Goal: Task Accomplishment & Management: Manage account settings

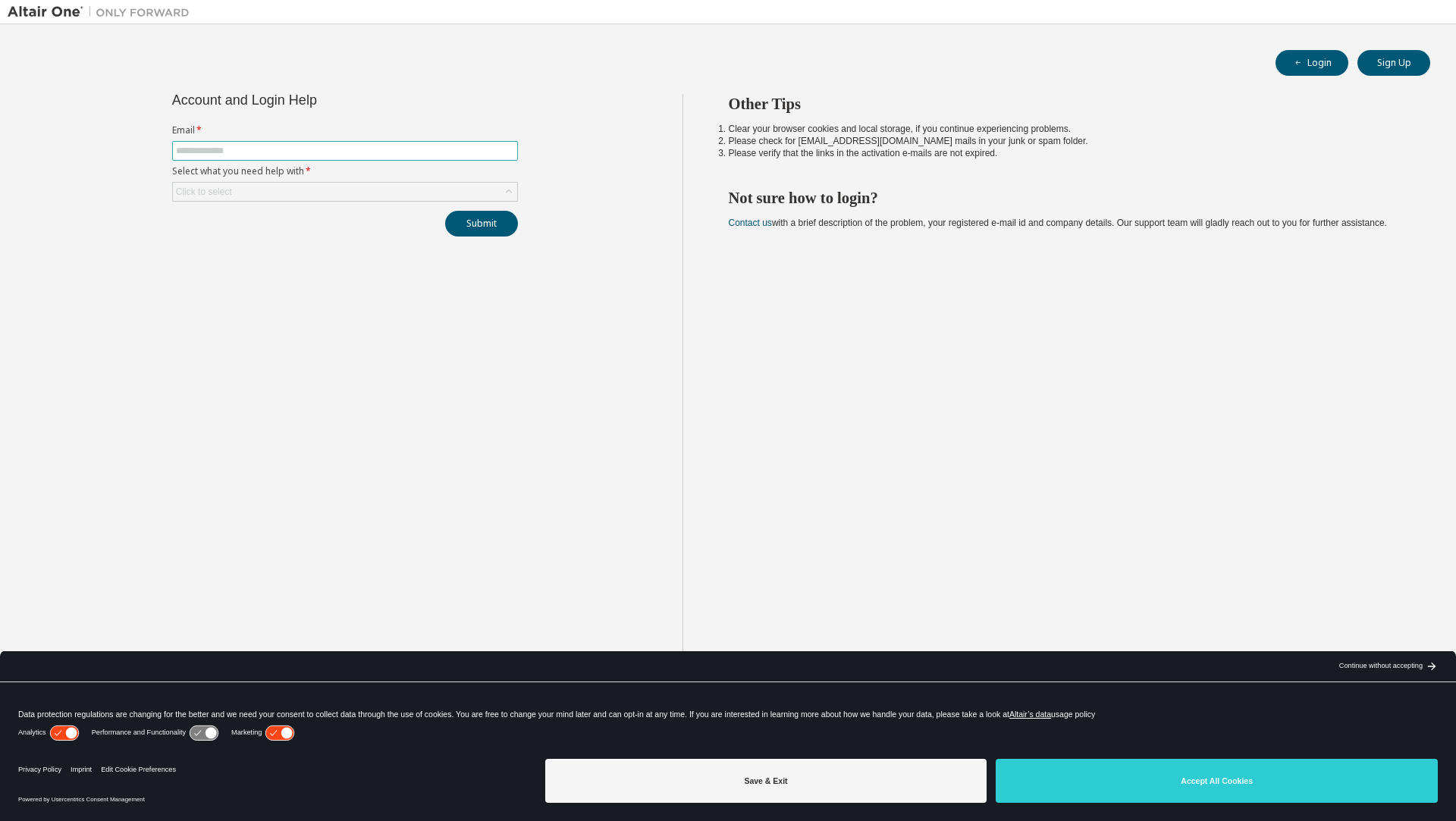
click at [301, 148] on input "text" at bounding box center [344, 150] width 338 height 12
click at [490, 229] on button "Submit" at bounding box center [481, 223] width 73 height 26
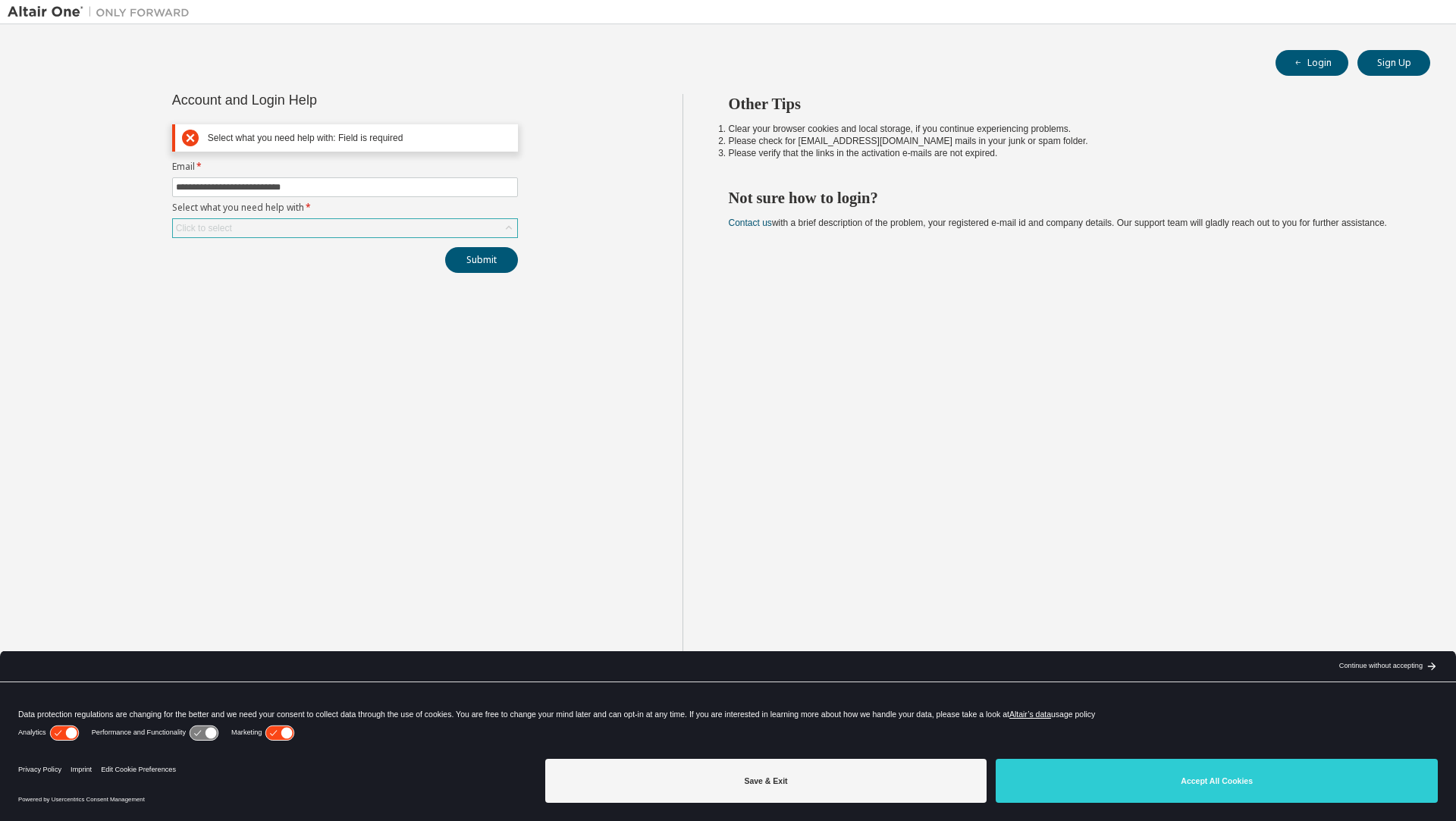
click at [430, 224] on div "Click to select" at bounding box center [345, 228] width 344 height 18
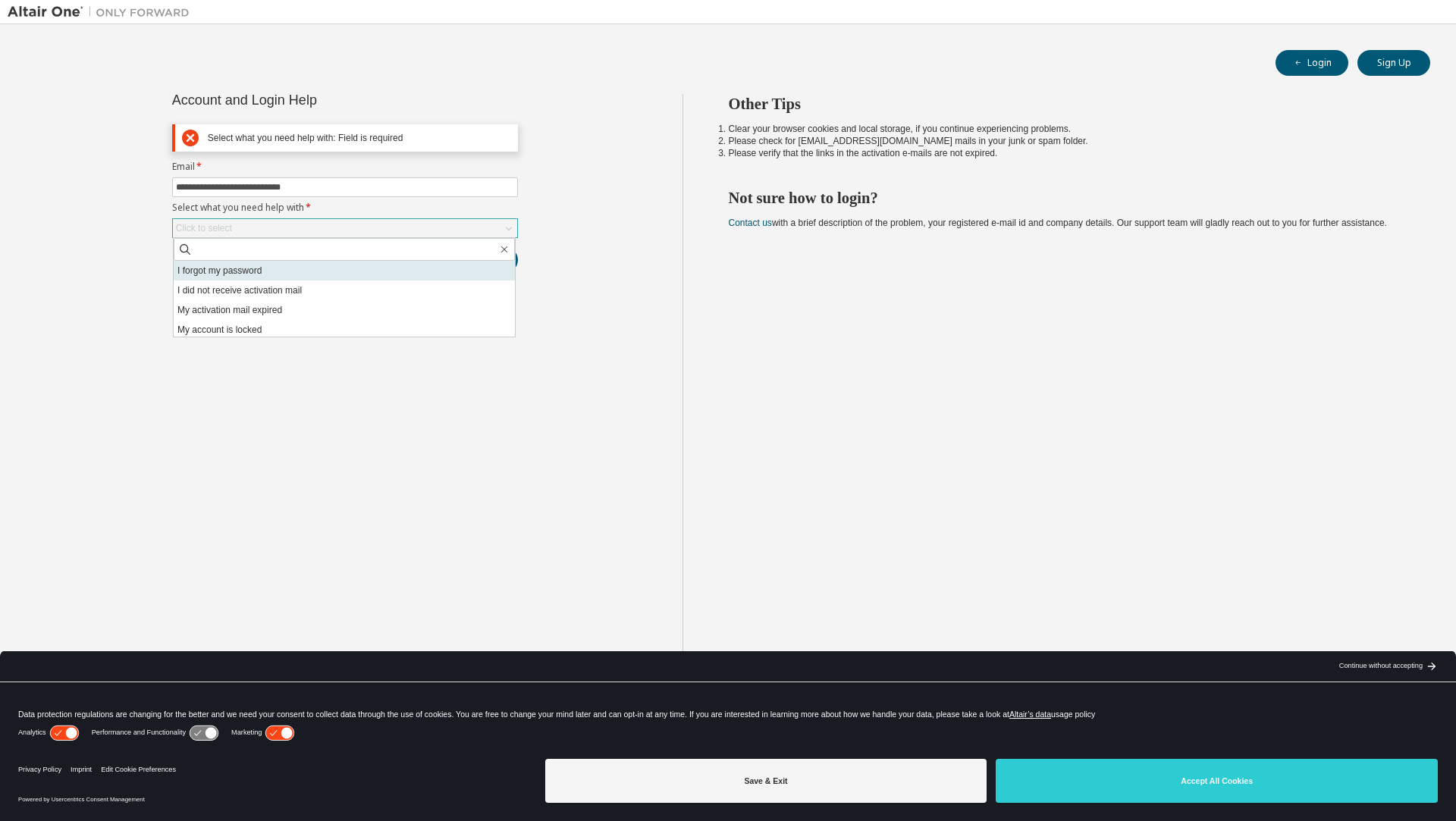
click at [352, 279] on li "I forgot my password" at bounding box center [343, 271] width 342 height 20
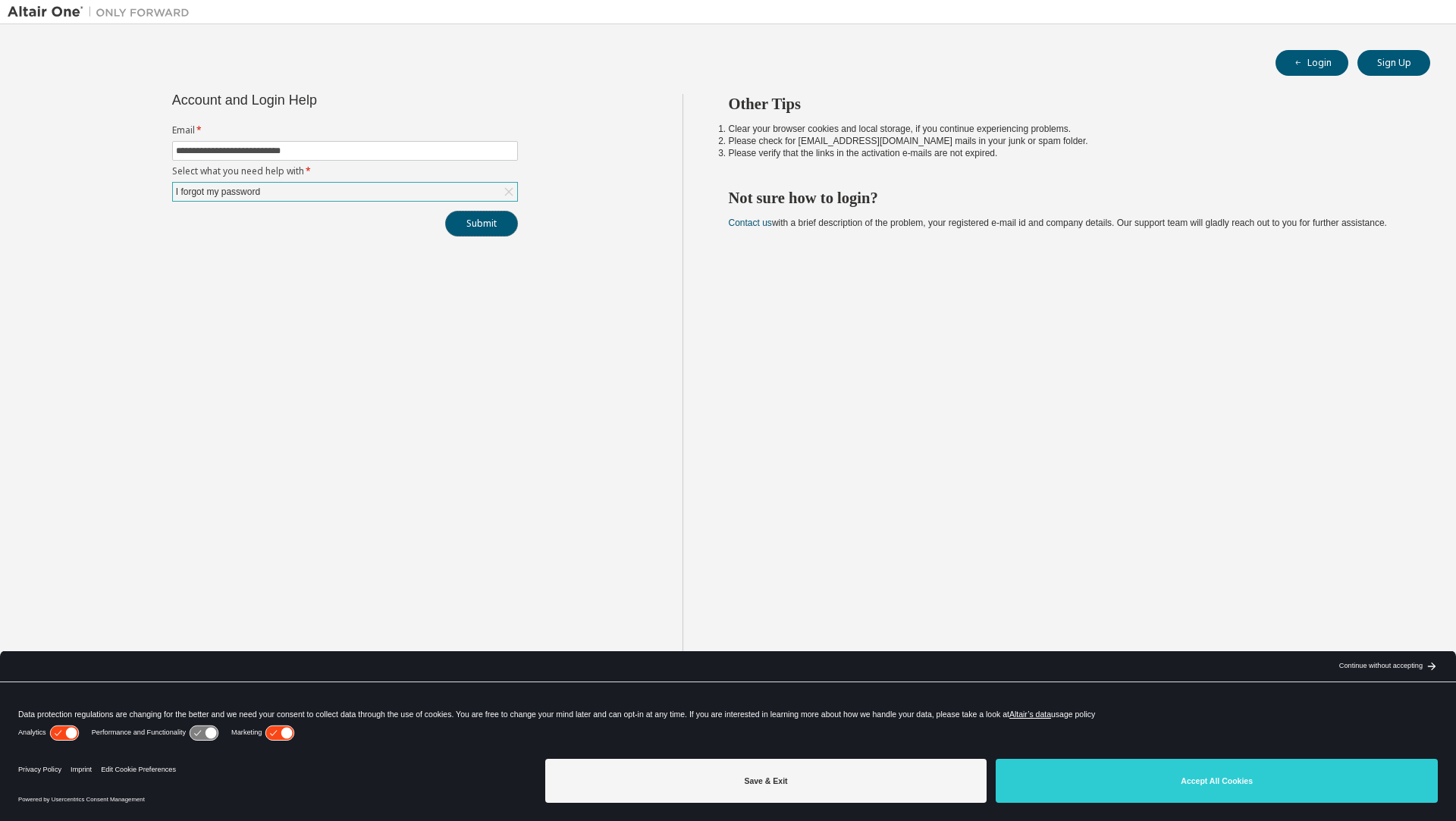
click at [488, 228] on button "Submit" at bounding box center [481, 223] width 73 height 26
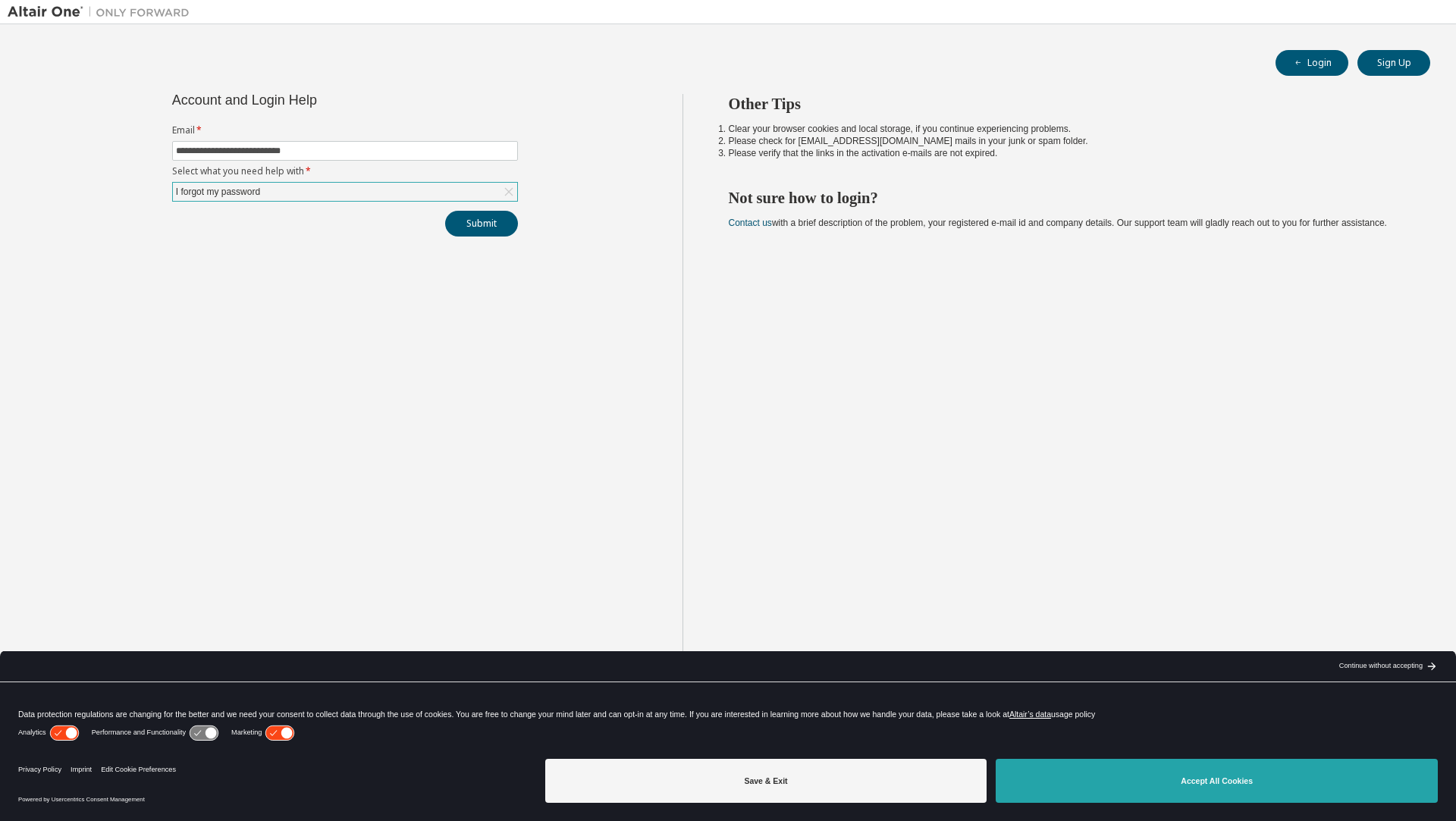
click at [1232, 795] on button "Accept All Cookies" at bounding box center [1217, 781] width 442 height 44
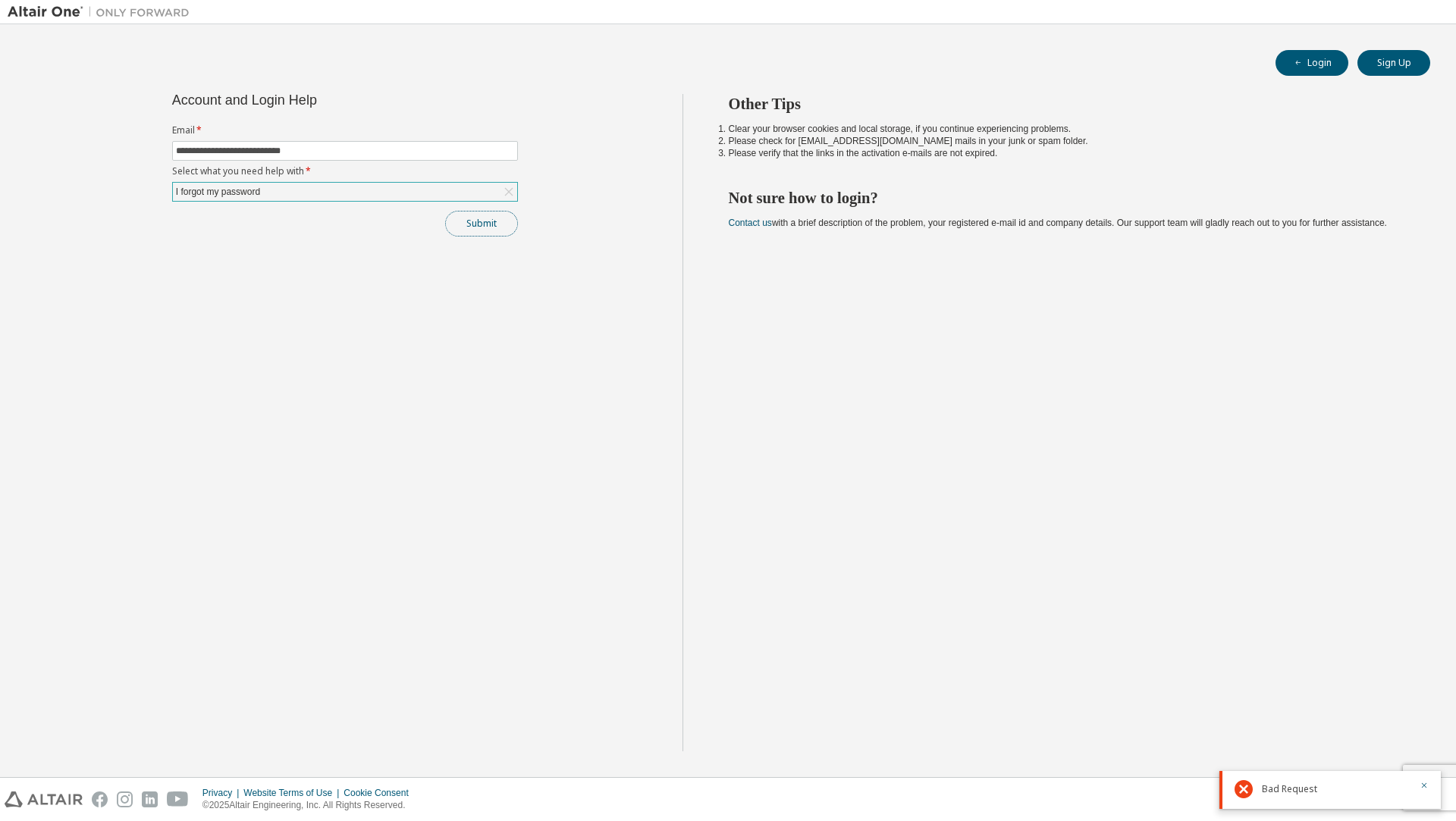
click at [474, 229] on button "Submit" at bounding box center [481, 223] width 73 height 26
click at [277, 146] on input "**********" at bounding box center [344, 150] width 338 height 12
type input "**********"
click at [445, 211] on button "Submit" at bounding box center [481, 223] width 73 height 26
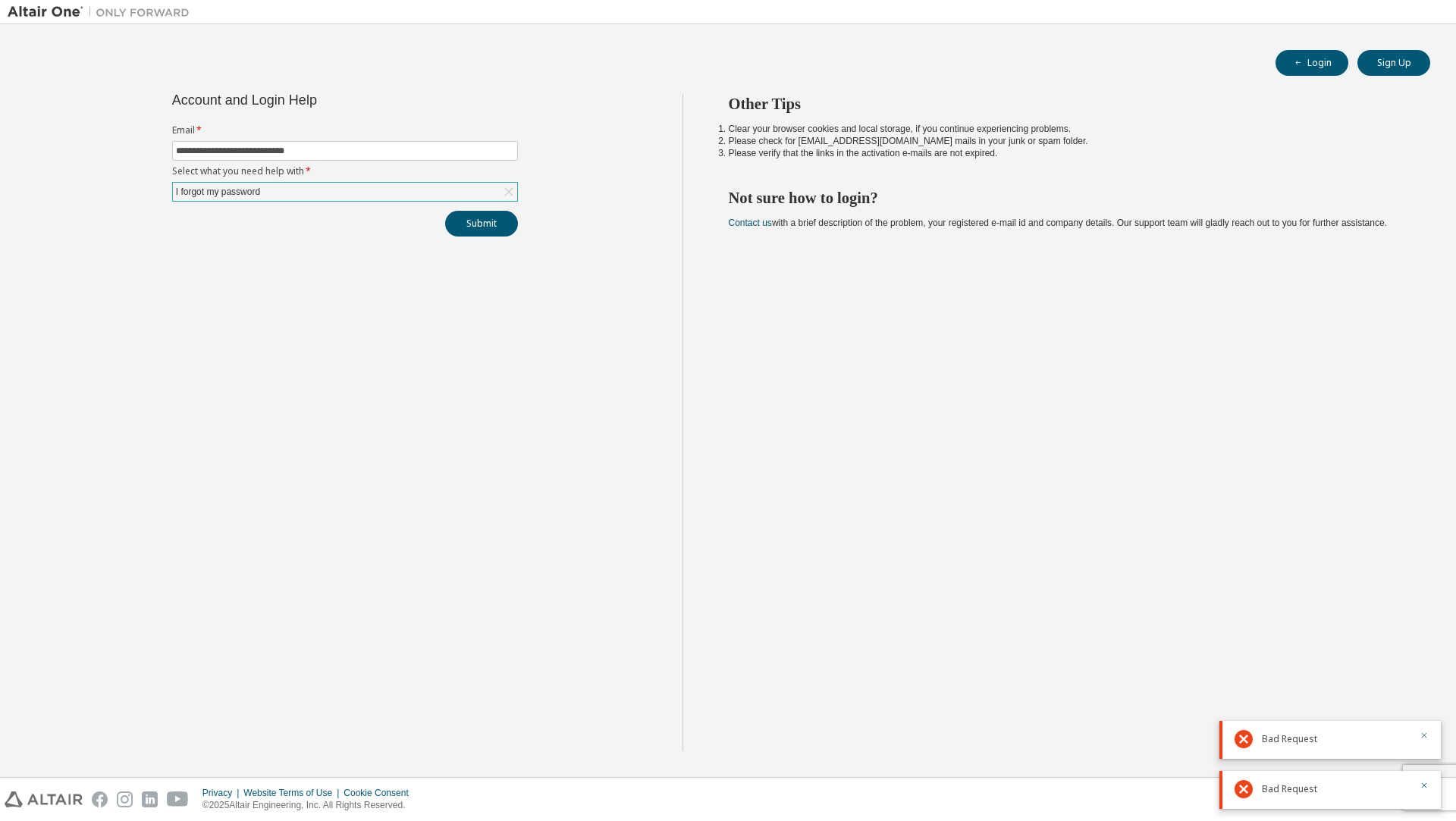
click at [1423, 739] on icon "button" at bounding box center [1424, 736] width 10 height 10
click at [1423, 785] on icon "button" at bounding box center [1424, 786] width 10 height 10
click at [474, 219] on button "Submit" at bounding box center [481, 223] width 73 height 26
click at [349, 198] on div "I forgot my password" at bounding box center [345, 191] width 344 height 18
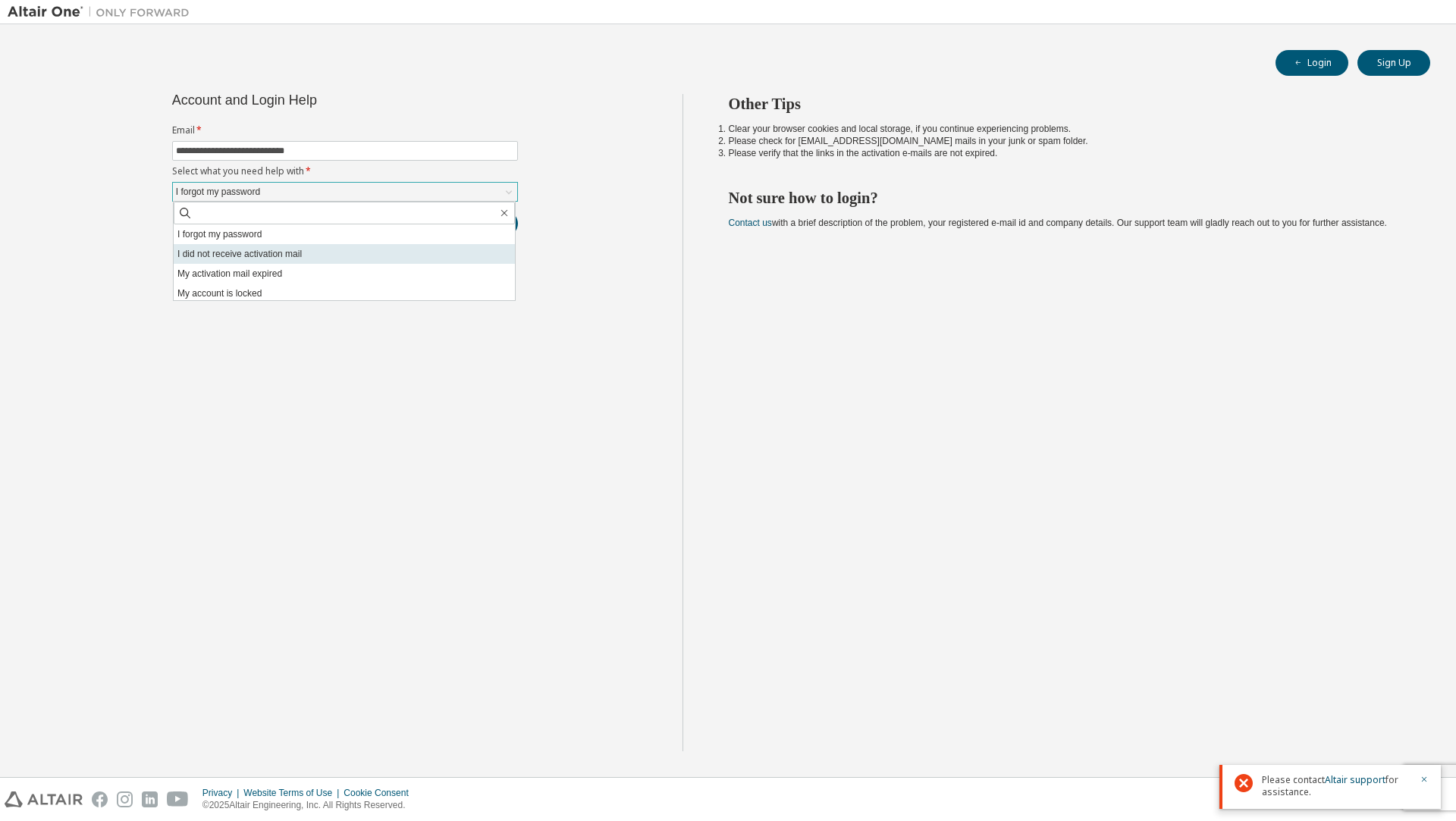
click at [291, 253] on li "I did not receive activation mail" at bounding box center [343, 254] width 342 height 20
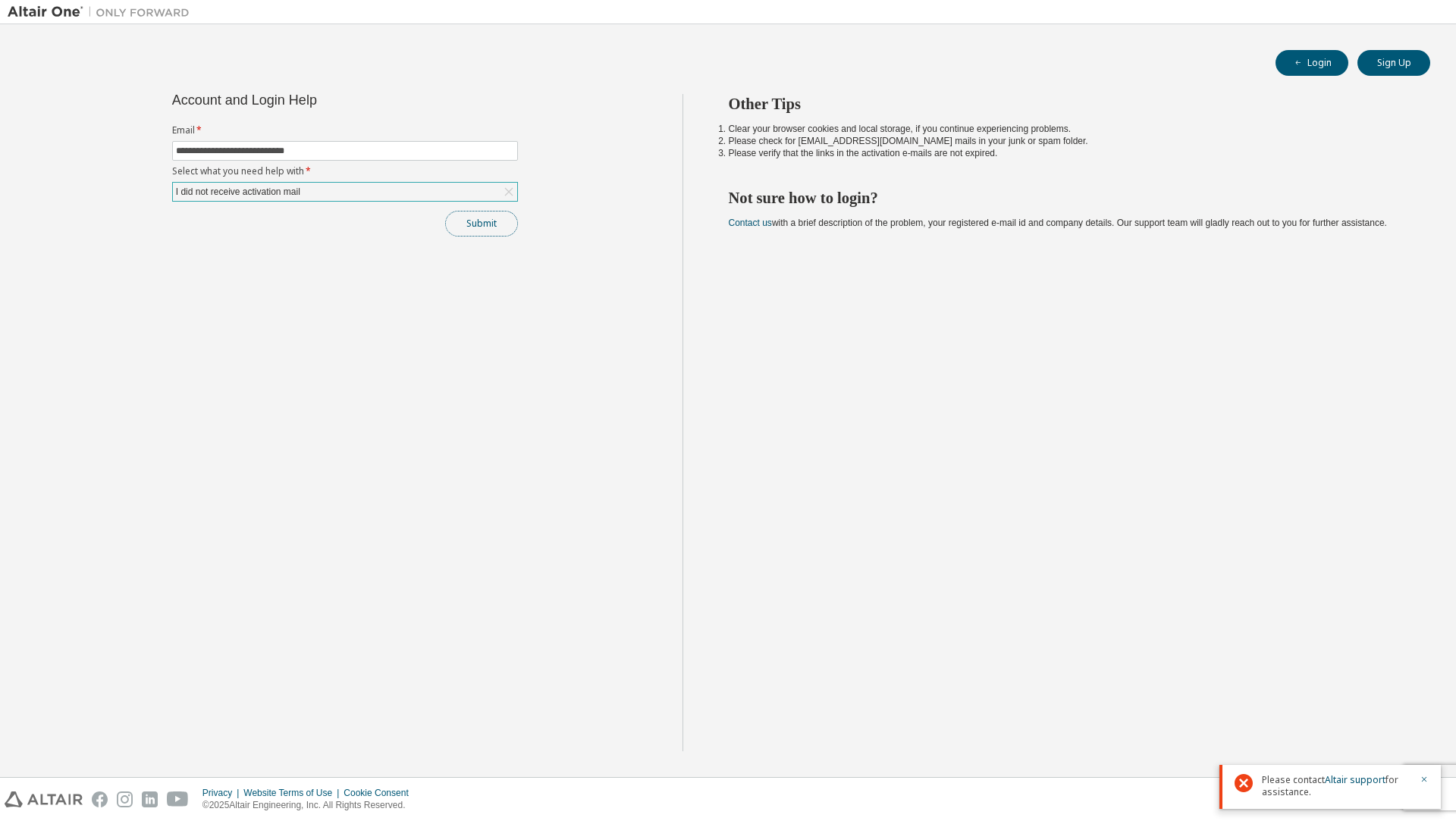
click at [479, 221] on button "Submit" at bounding box center [481, 223] width 73 height 26
